Goal: Find specific page/section: Find specific page/section

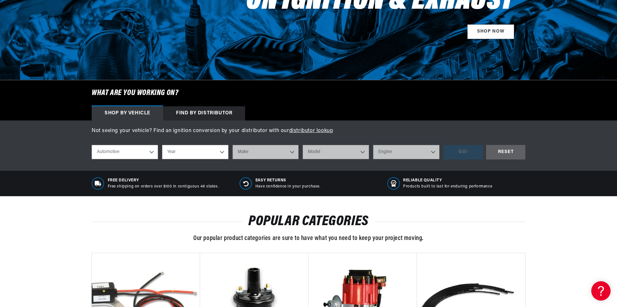
click at [152, 151] on select "Automotive Agricultural Industrial Marine Motorcycle" at bounding box center [125, 152] width 66 height 14
click at [92, 145] on select "Automotive Agricultural Industrial Marine Motorcycle" at bounding box center [125, 152] width 66 height 14
select select "Agricultural"
click at [193, 153] on select "Year 1970 1965 1964 1960 1959 1958 1957 1939 1938 1937" at bounding box center [195, 152] width 66 height 14
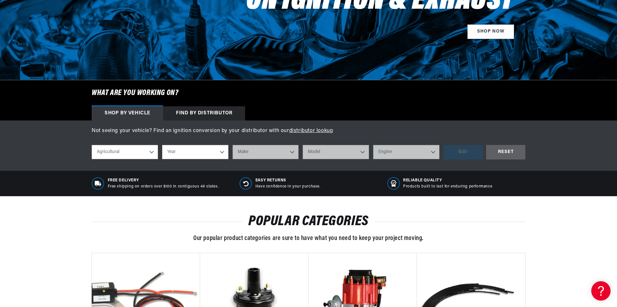
select select "1970"
click at [162, 145] on select "Year 1970 1965 1964 1960 1959 1958 1957 1939 1938 1937" at bounding box center [195, 152] width 66 height 14
click at [264, 153] on select "Make International Harvester" at bounding box center [266, 152] width 66 height 14
click at [225, 152] on select "1970 1965 1964 1960 1959 1958 1957 1939 1938 1937" at bounding box center [195, 152] width 66 height 14
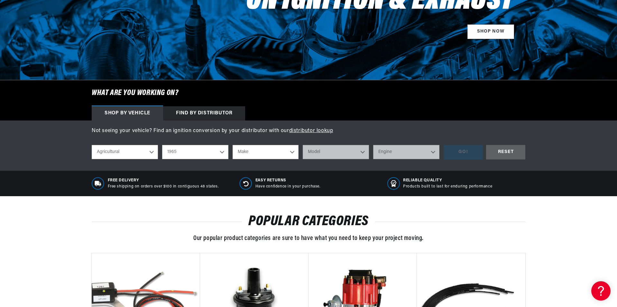
click at [162, 145] on select "1970 1965 1964 1960 1959 1958 1957 1939 1938 1937" at bounding box center [195, 152] width 66 height 14
click at [270, 151] on select "Make Ford" at bounding box center [266, 152] width 66 height 14
click at [212, 151] on select "1970 1965 1964 1960 1959 1958 1957 1939 1938 1937" at bounding box center [195, 152] width 66 height 14
click at [162, 145] on select "1970 1965 1964 1960 1959 1958 1957 1939 1938 1937" at bounding box center [195, 152] width 66 height 14
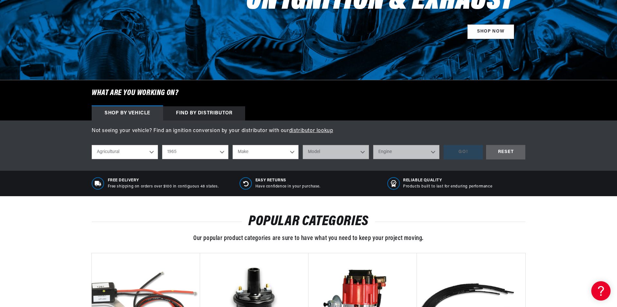
select select "1964"
click at [266, 151] on select "Make Oliver" at bounding box center [266, 152] width 66 height 14
select select "Oliver"
click at [233, 145] on select "Make Oliver" at bounding box center [266, 152] width 66 height 14
select select "Oliver"
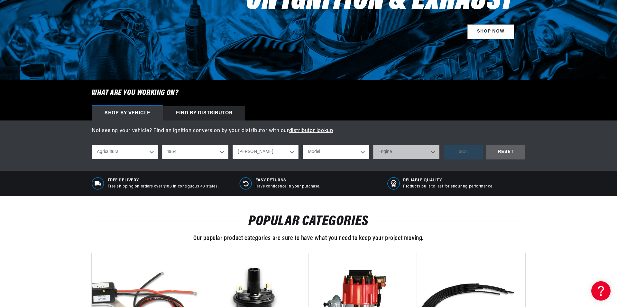
click at [348, 149] on select "Model 248 283 310 Tractor" at bounding box center [336, 152] width 66 height 14
select select "283"
click at [303, 145] on select "Model 248 283 310 Tractor" at bounding box center [336, 152] width 66 height 14
select select "283"
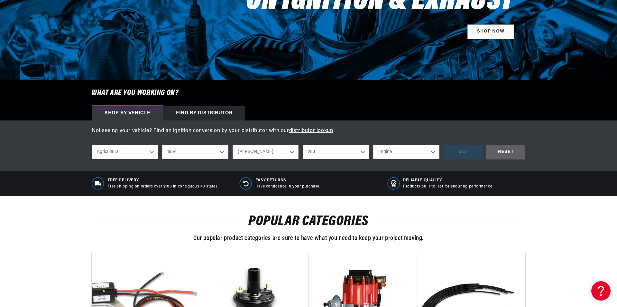
click at [413, 152] on select "Engine 6" at bounding box center [406, 152] width 66 height 14
select select "6"
click at [373, 145] on select "Engine 6" at bounding box center [406, 152] width 66 height 14
select select "6"
click at [461, 151] on div "GO!" at bounding box center [463, 152] width 39 height 14
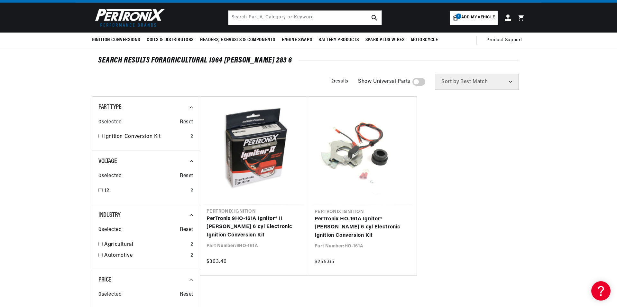
scroll to position [64, 0]
